Goal: Information Seeking & Learning: Learn about a topic

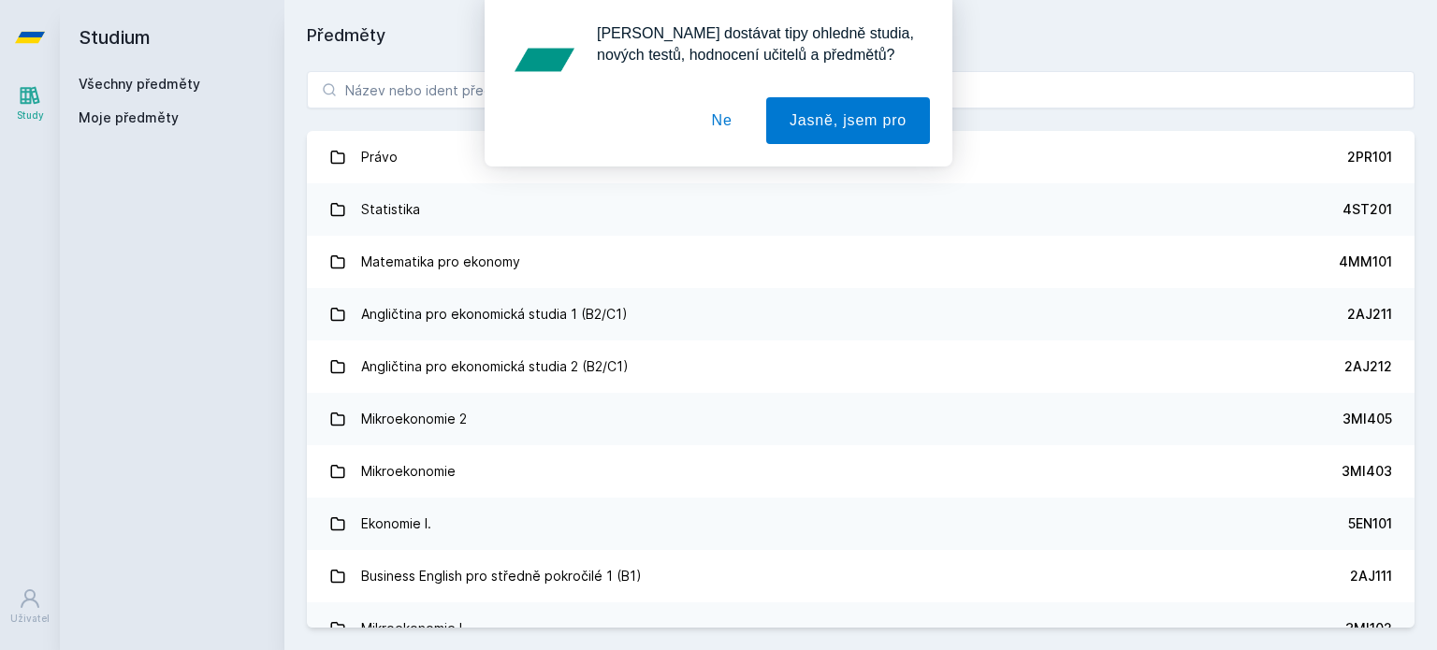
click at [498, 99] on div "[PERSON_NAME] dostávat tipy ohledně studia, nových testů, hodnocení učitelů a p…" at bounding box center [719, 83] width 468 height 167
click at [446, 85] on div "[PERSON_NAME] dostávat tipy ohledně studia, nových testů, hodnocení učitelů a p…" at bounding box center [718, 83] width 1437 height 167
click at [721, 119] on button "Ne" at bounding box center [722, 120] width 67 height 47
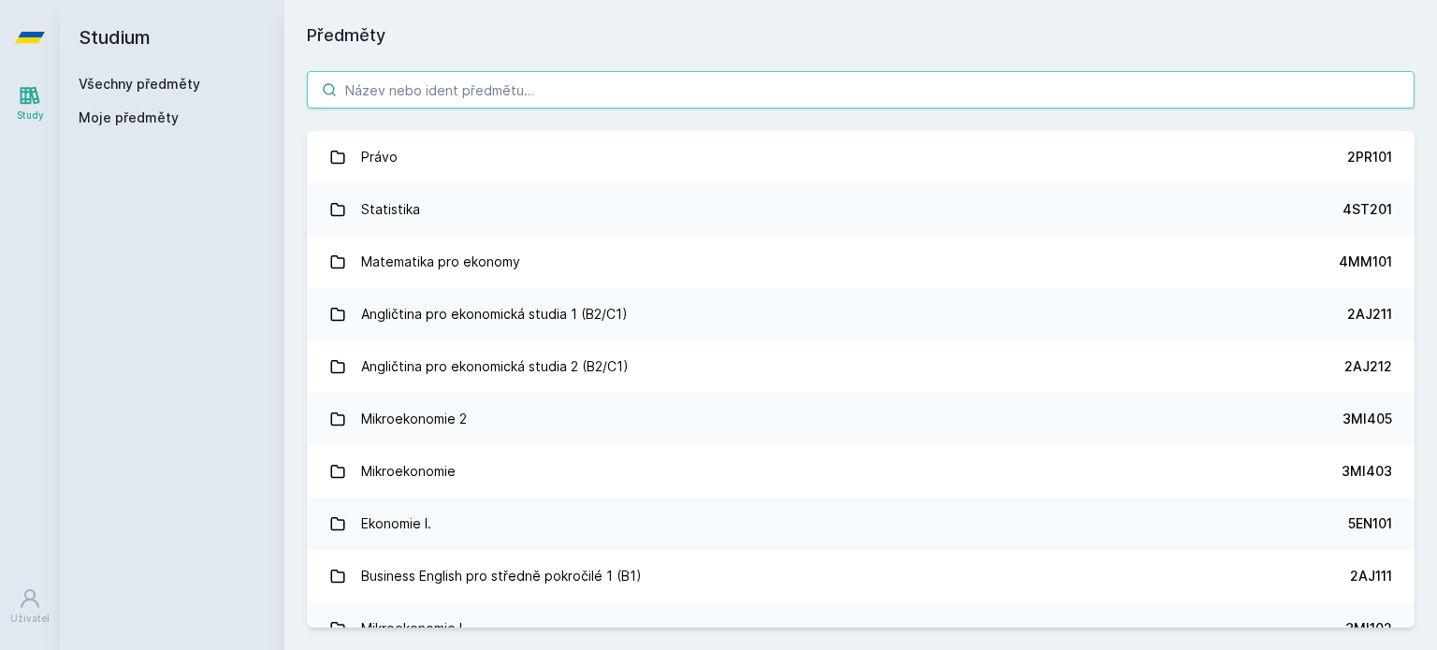
click at [476, 75] on input "search" at bounding box center [861, 89] width 1108 height 37
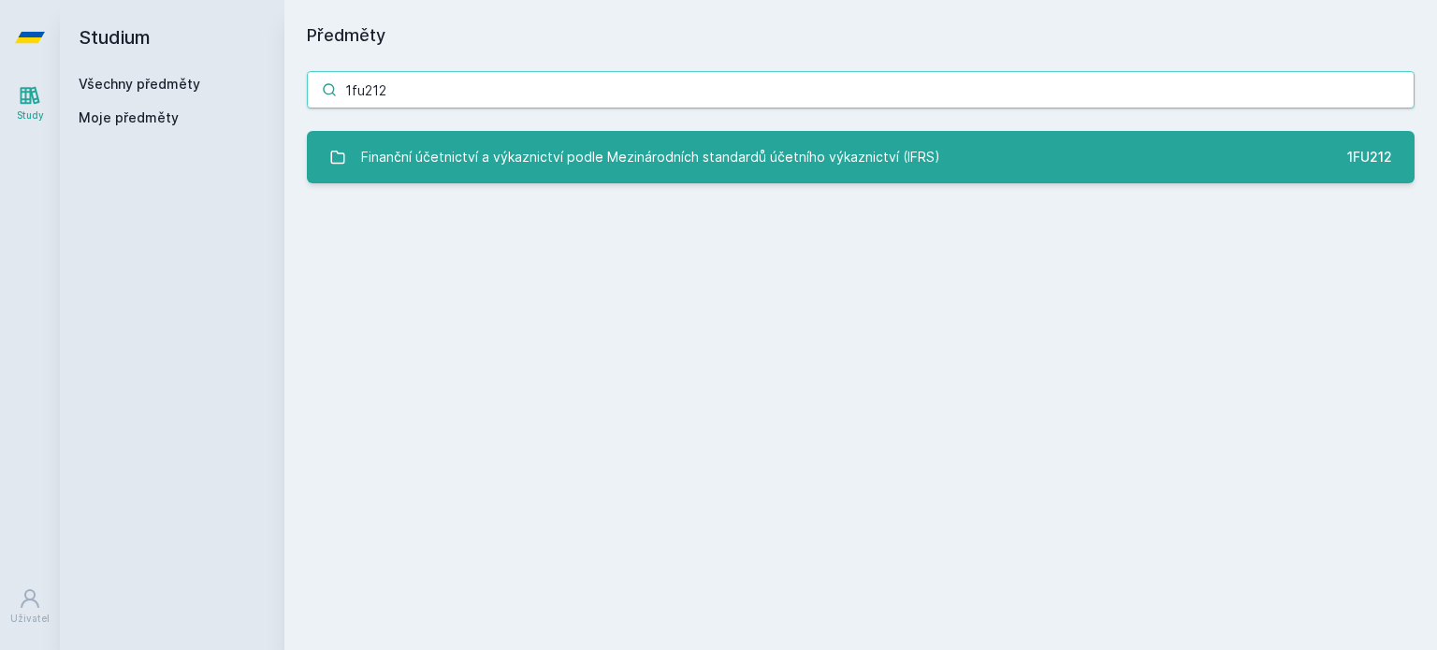
type input "1fu212"
click at [582, 149] on div "Finanční účetnictví a výkaznictví podle Mezinárodních standardů účetního výkazn…" at bounding box center [650, 156] width 579 height 37
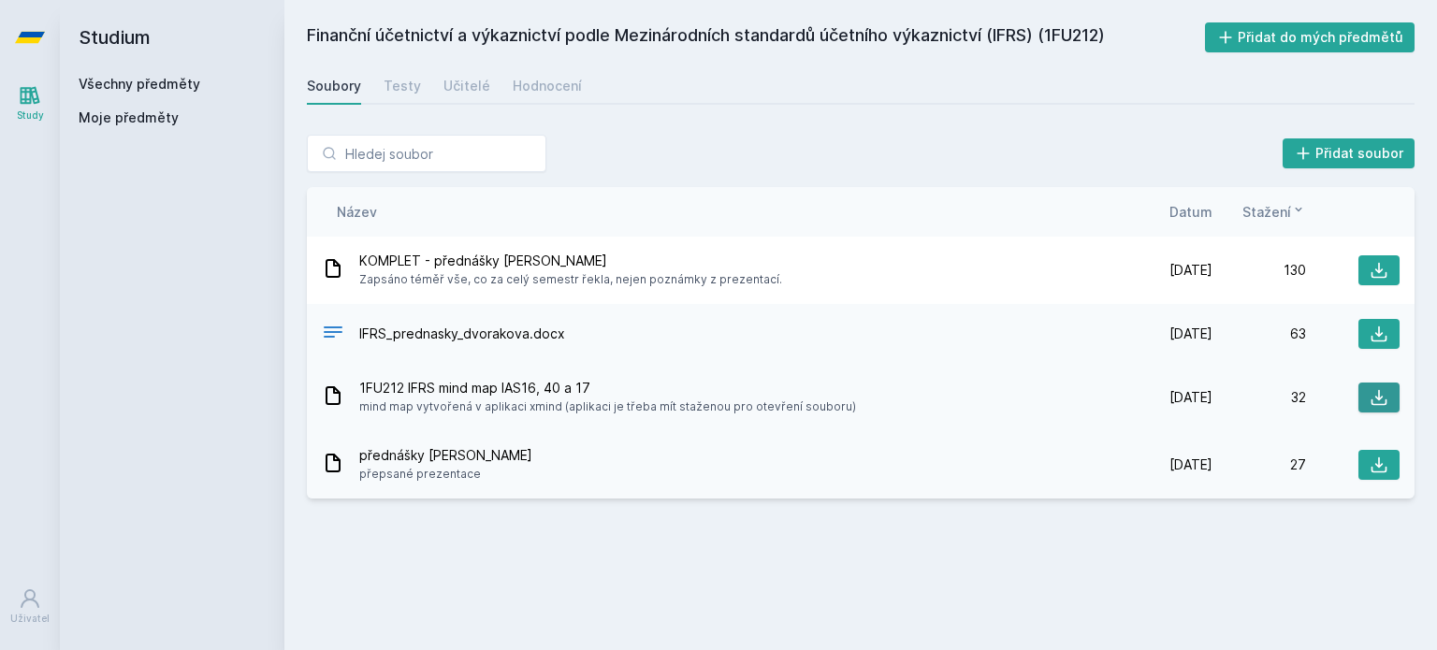
click at [1372, 388] on icon at bounding box center [1379, 397] width 19 height 19
click at [1377, 274] on icon at bounding box center [1379, 270] width 19 height 19
